Goal: Navigation & Orientation: Find specific page/section

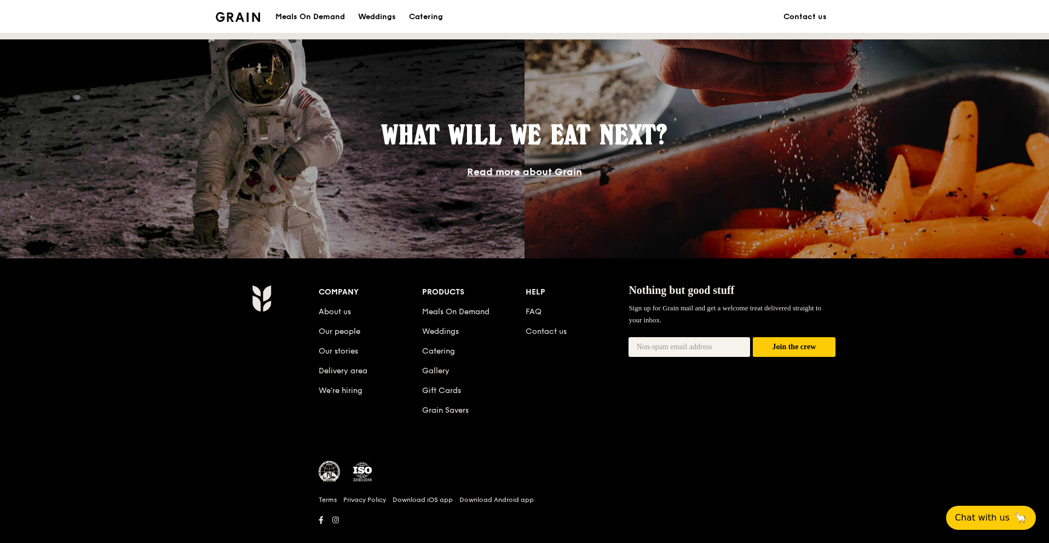
scroll to position [928, 0]
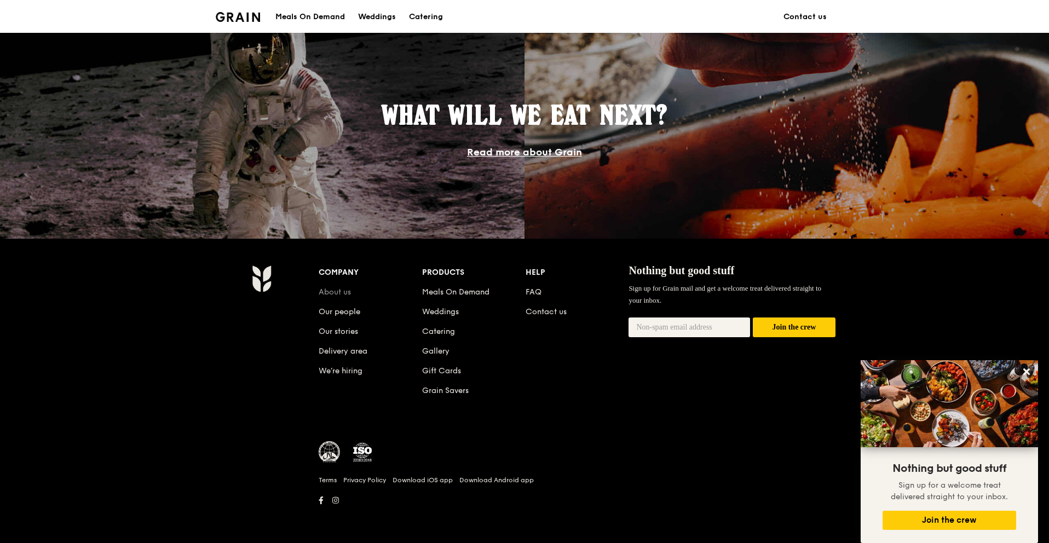
click at [339, 295] on link "About us" at bounding box center [335, 291] width 32 height 9
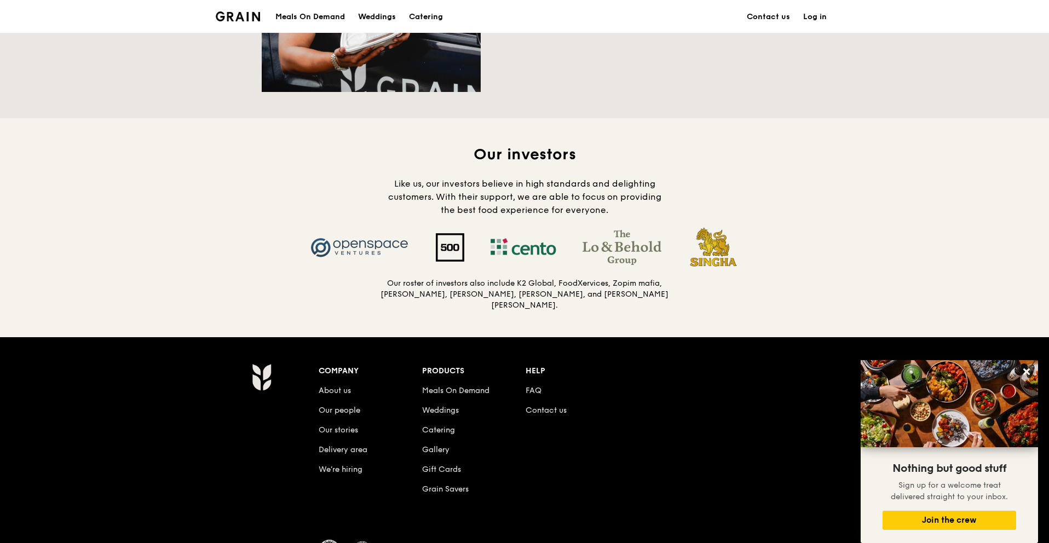
scroll to position [1044, 0]
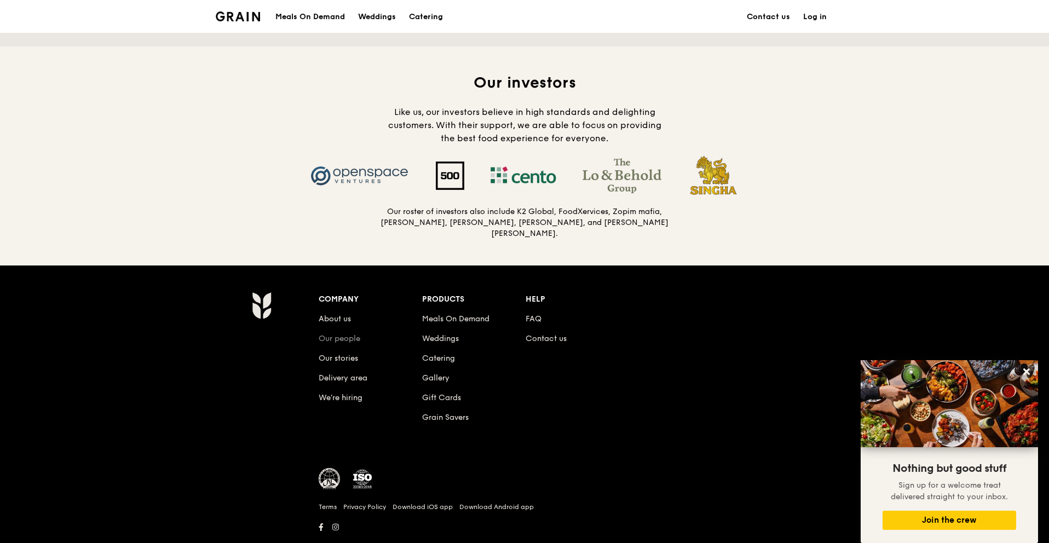
click at [343, 339] on link "Our people" at bounding box center [340, 338] width 42 height 9
click at [444, 399] on link "Gift Cards" at bounding box center [441, 397] width 39 height 9
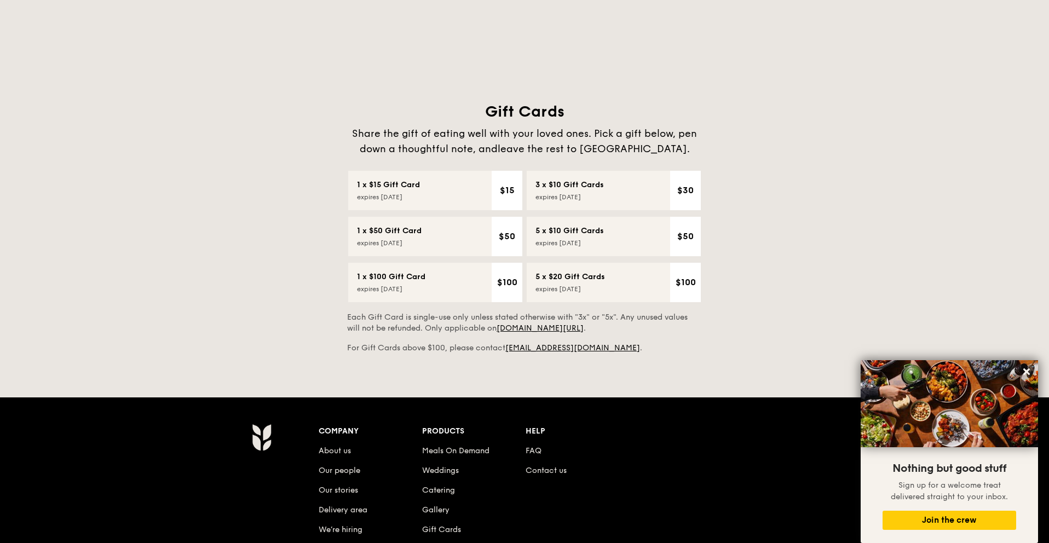
scroll to position [360, 0]
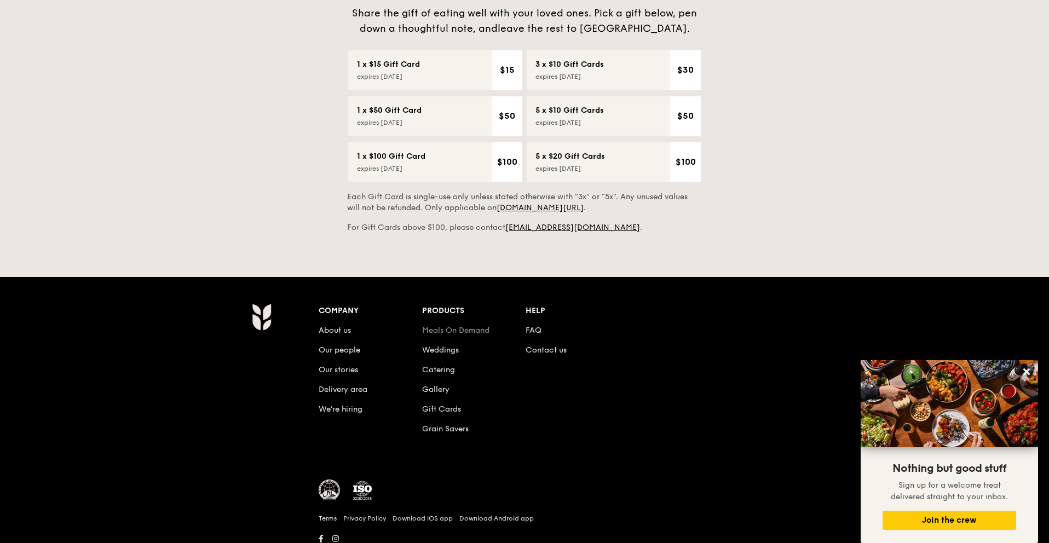
click at [443, 331] on link "Meals On Demand" at bounding box center [455, 330] width 67 height 9
